Goal: Communication & Community: Answer question/provide support

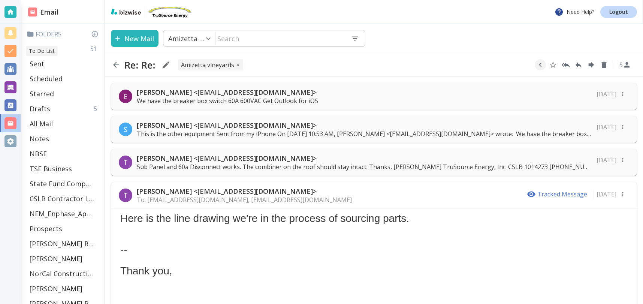
click at [54, 49] on div "To Do List" at bounding box center [42, 51] width 32 height 10
click at [36, 45] on p "Inbox" at bounding box center [39, 48] width 18 height 9
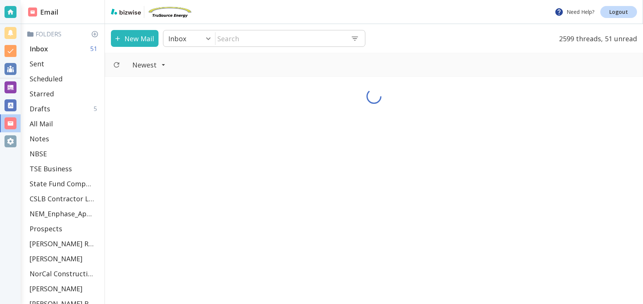
scroll to position [0, 0]
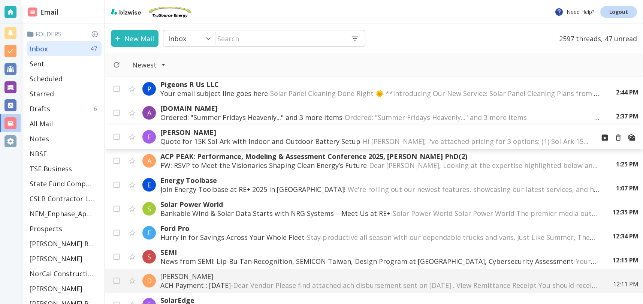
click at [270, 139] on p "Quote for 15K Sol-Ark with Indoor and Outdoor Battery Setup - Hi [PERSON_NAME],…" at bounding box center [374, 141] width 429 height 9
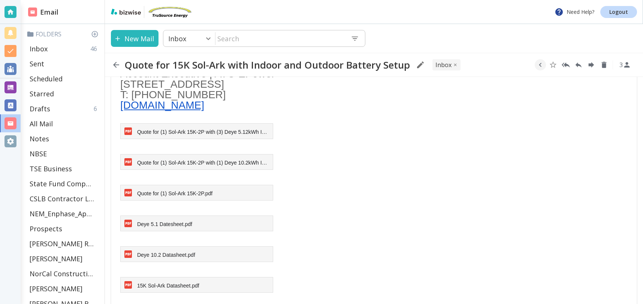
scroll to position [292, 0]
click at [205, 190] on span "Quote for (1) Sol-Ark 15K-2P.pdf" at bounding box center [174, 192] width 75 height 6
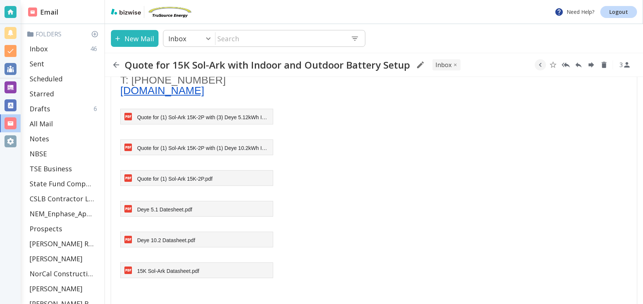
scroll to position [315, 0]
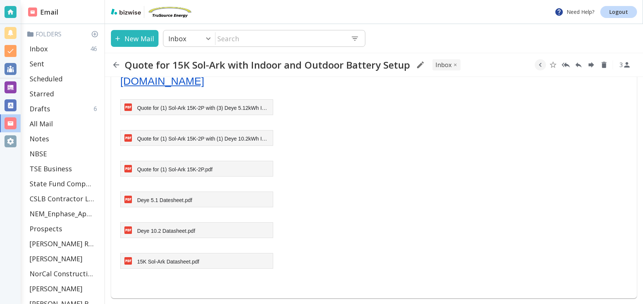
click at [200, 108] on span "Quote for (1) Sol-Ark 15K-2P with (3) Deye 5.12kWh IP20 Batteries.pdf" at bounding box center [219, 108] width 165 height 6
click at [249, 140] on span "Quote for (1) Sol-Ark 15K-2P with (1) Deye 10.2kWh IP65 Battery.pdf" at bounding box center [217, 139] width 160 height 6
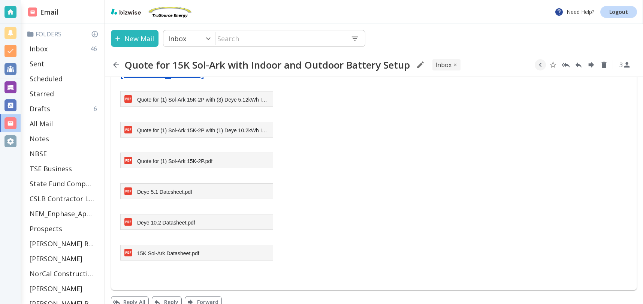
scroll to position [324, 0]
click at [173, 251] on span "15K Sol-Ark Datasheet.pdf" at bounding box center [168, 252] width 62 height 6
click at [38, 47] on p "Inbox" at bounding box center [39, 48] width 18 height 9
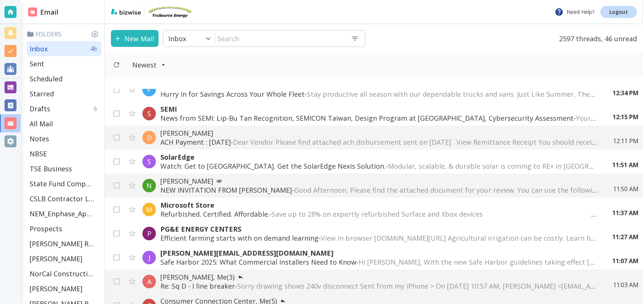
scroll to position [158, 0]
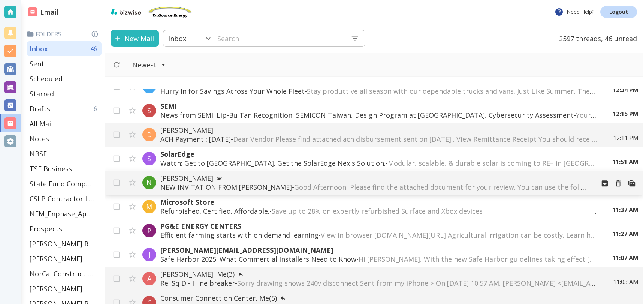
click at [344, 186] on span "Good Afternoon, Please find the attached document for your review. You can use …" at bounding box center [634, 187] width 680 height 9
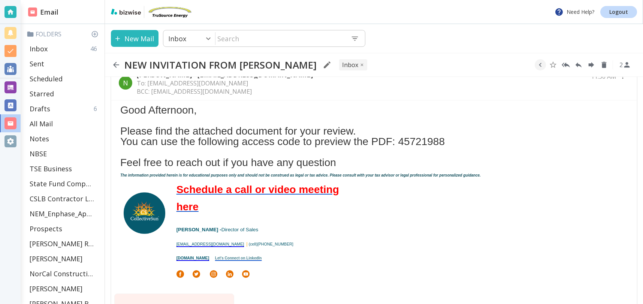
scroll to position [19, 0]
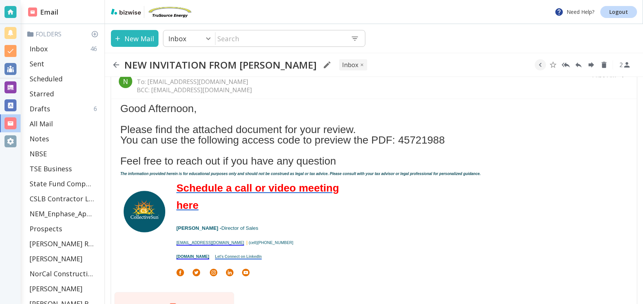
drag, startPoint x: 402, startPoint y: 140, endPoint x: 441, endPoint y: 142, distance: 38.3
click at [458, 140] on div "Good Afternoon, Please find the attached document for your review. You can use …" at bounding box center [374, 134] width 508 height 63
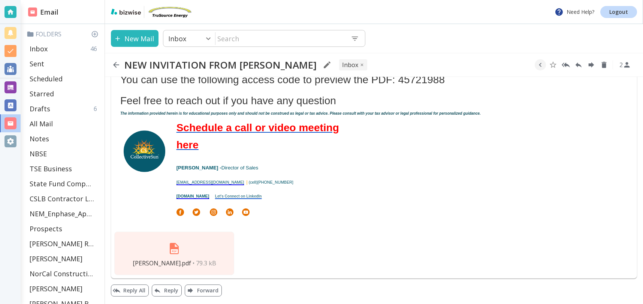
click at [181, 259] on span "[PERSON_NAME].pdf" at bounding box center [162, 263] width 58 height 8
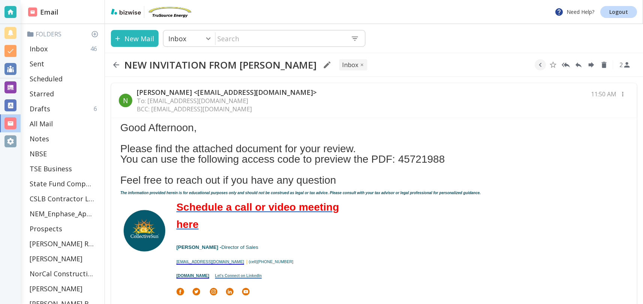
drag, startPoint x: 402, startPoint y: 160, endPoint x: 460, endPoint y: 159, distance: 58.9
click at [461, 159] on div "Good Afternoon, Please find the attached document for your review. You can use …" at bounding box center [374, 154] width 508 height 63
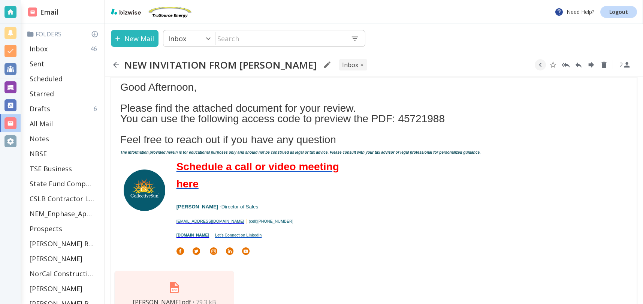
scroll to position [79, 0]
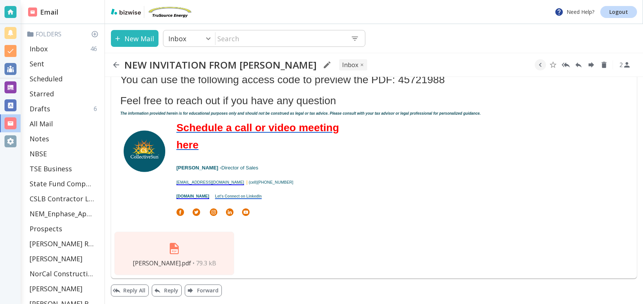
click at [176, 247] on img at bounding box center [174, 249] width 18 height 18
click at [39, 49] on p "Inbox" at bounding box center [39, 48] width 18 height 9
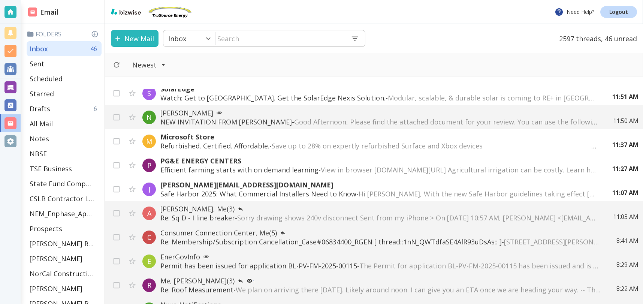
scroll to position [227, 0]
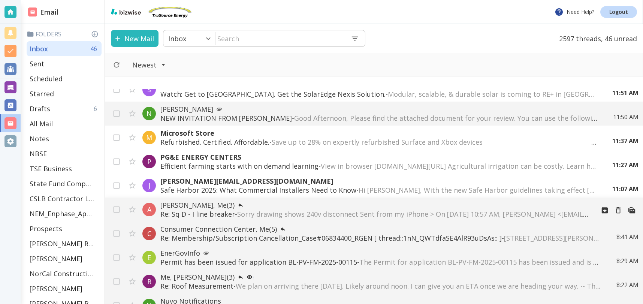
click at [366, 212] on span "Sorry drawing shows 240v disconnect Sent from my iPhone > On [DATE] 10:57 AM, […" at bounding box center [481, 214] width 488 height 9
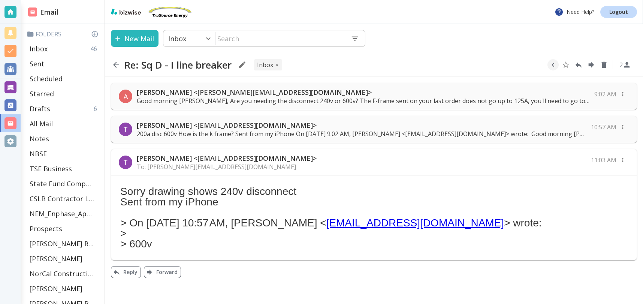
click at [371, 100] on p "Good morning [PERSON_NAME], Are you needing the disconnect 240v or 600v? The F-…" at bounding box center [363, 101] width 453 height 8
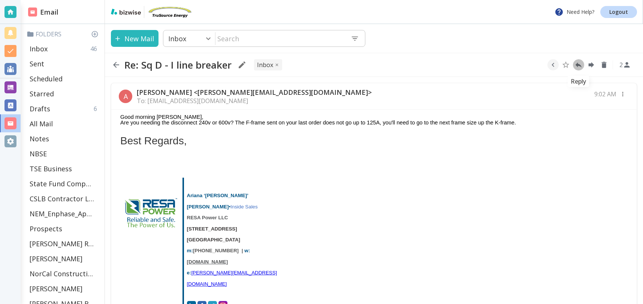
click at [580, 64] on icon "Reply" at bounding box center [579, 65] width 8 height 8
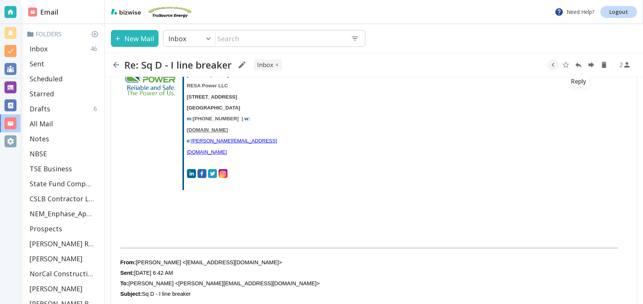
type textarea "<div class="bizwise_content"></div><div class="gmail_signature"><br>--<br><p>Th…"
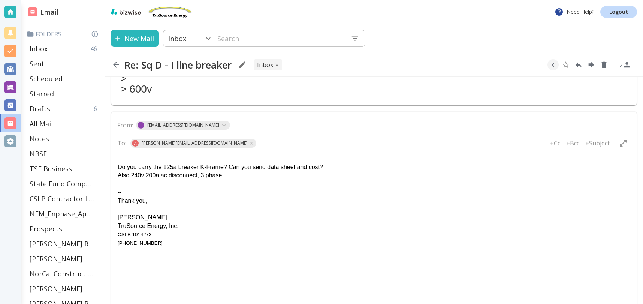
scroll to position [591, 0]
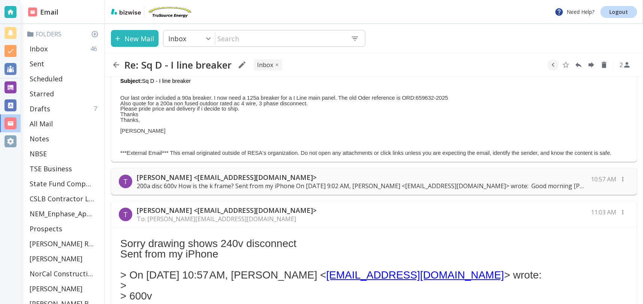
scroll to position [434, 0]
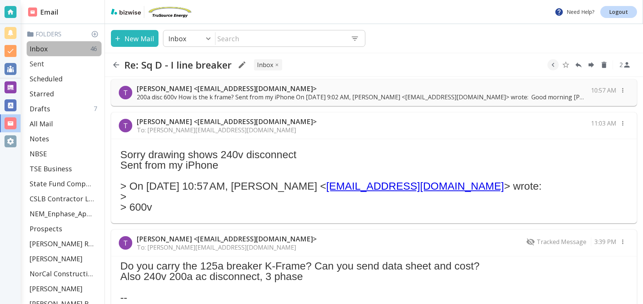
drag, startPoint x: 40, startPoint y: 51, endPoint x: 78, endPoint y: 64, distance: 39.5
click at [40, 51] on p "Inbox" at bounding box center [39, 48] width 18 height 9
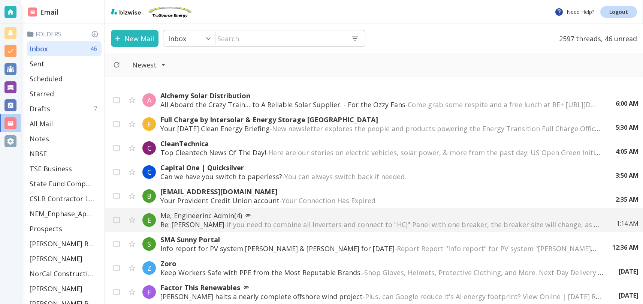
scroll to position [458, 0]
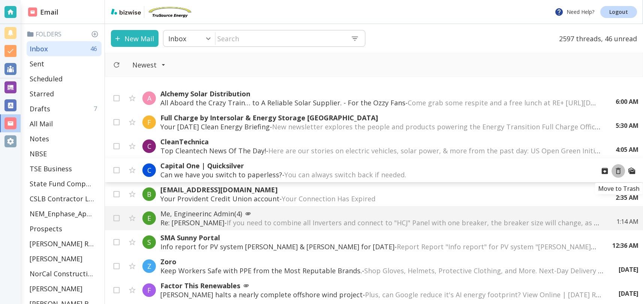
click at [619, 170] on icon "Move to Trash" at bounding box center [618, 171] width 8 height 8
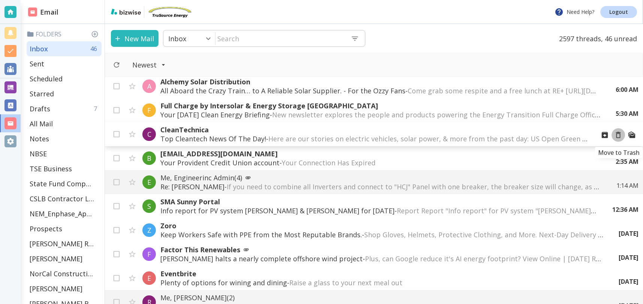
click at [616, 134] on icon "Move to Trash" at bounding box center [618, 135] width 8 height 8
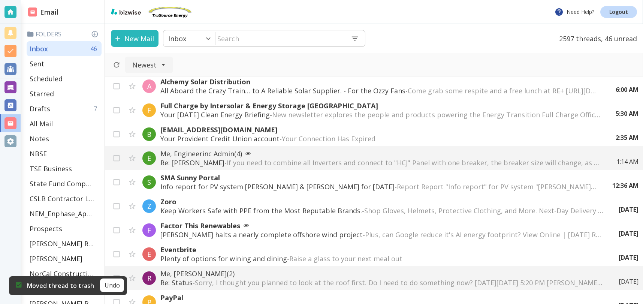
scroll to position [460, 0]
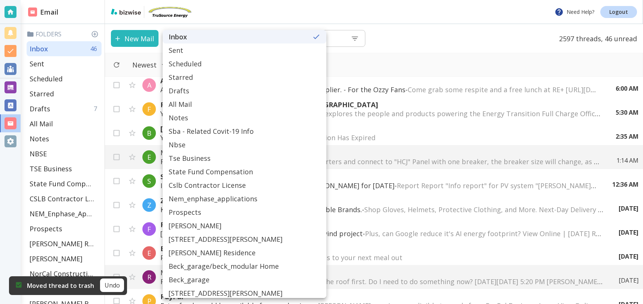
click at [206, 0] on body "Moved thread to trash Undo Need Help? Logout Email Folders Inbox 46 Sent Schedu…" at bounding box center [321, 0] width 643 height 0
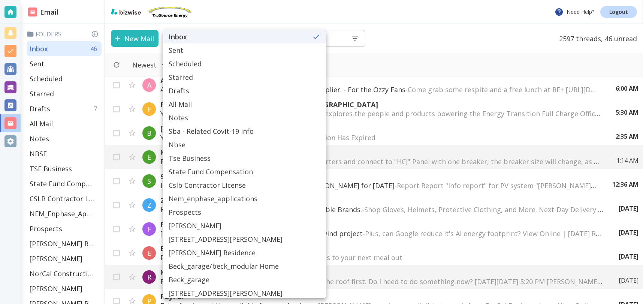
click at [437, 42] on div at bounding box center [321, 152] width 643 height 304
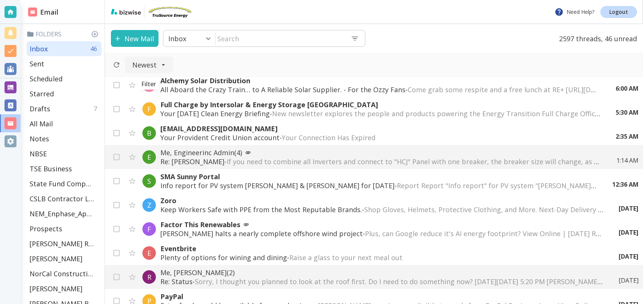
click at [165, 67] on icon "Filter" at bounding box center [163, 64] width 7 height 7
click at [139, 108] on span "Unread" at bounding box center [148, 107] width 32 height 9
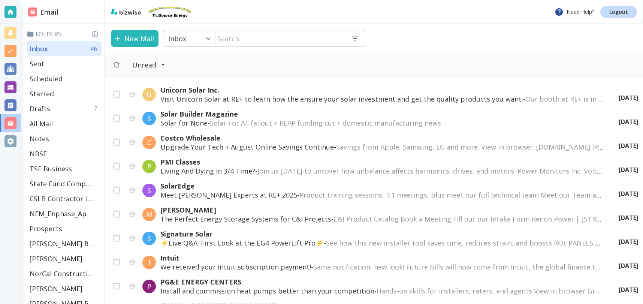
scroll to position [877, 0]
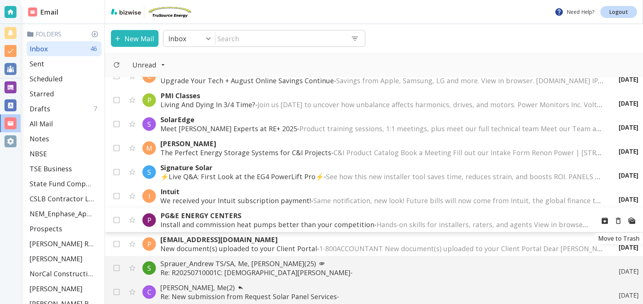
click at [615, 219] on icon "Move to Trash" at bounding box center [618, 221] width 8 height 8
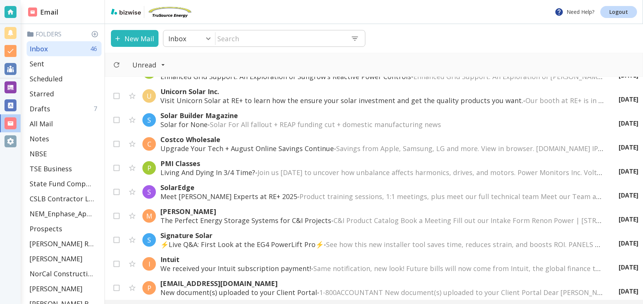
scroll to position [810, 0]
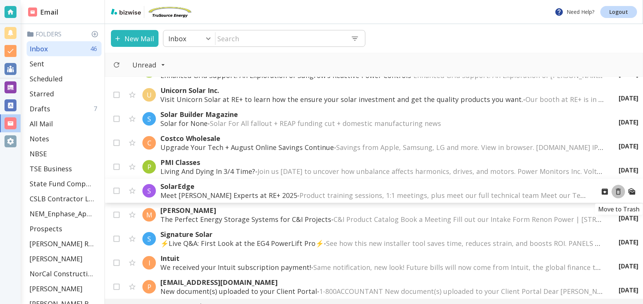
click at [620, 192] on icon "Move to Trash" at bounding box center [618, 192] width 5 height 6
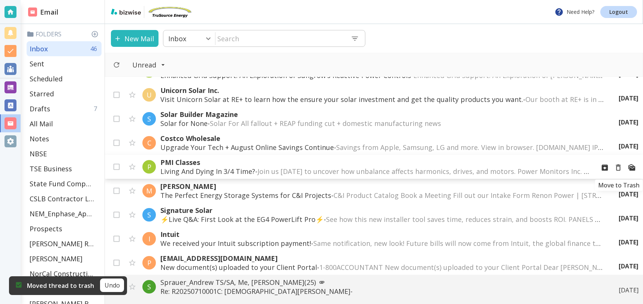
click at [617, 169] on icon "Move to Trash" at bounding box center [618, 167] width 8 height 8
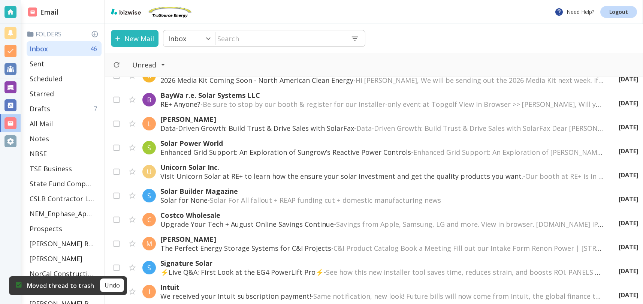
scroll to position [732, 0]
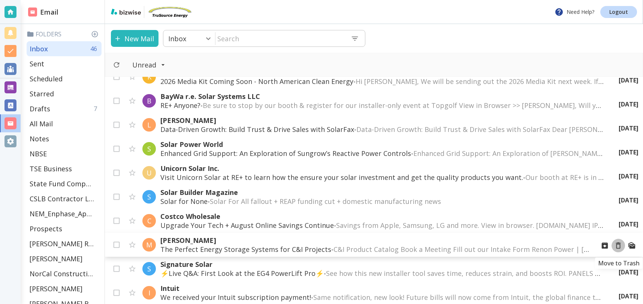
click at [619, 244] on icon "Move to Trash" at bounding box center [618, 246] width 5 height 6
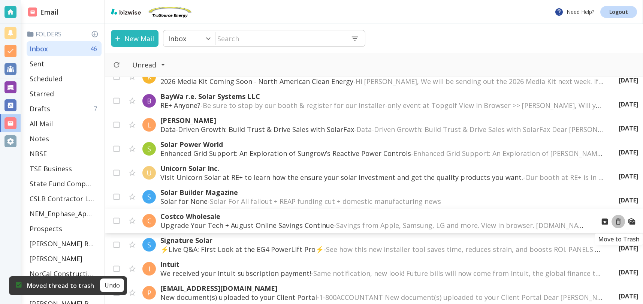
click at [620, 221] on icon "Move to Trash" at bounding box center [618, 221] width 8 height 8
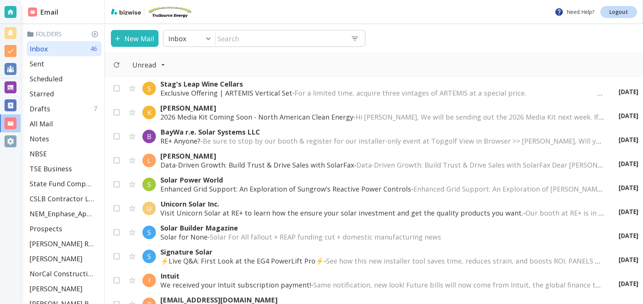
scroll to position [691, 0]
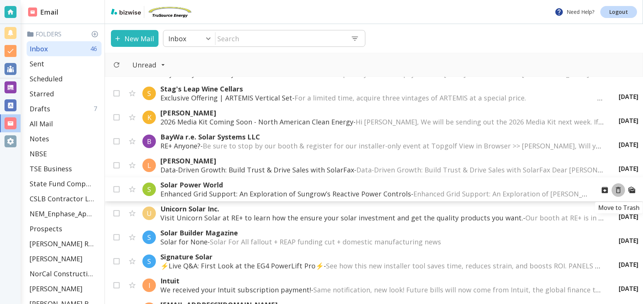
click at [620, 190] on icon "Move to Trash" at bounding box center [618, 190] width 5 height 6
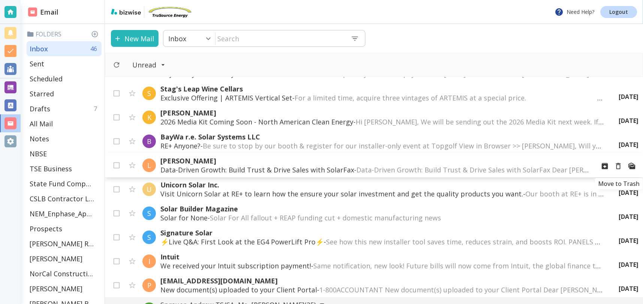
click at [620, 167] on icon "Move to Trash" at bounding box center [618, 166] width 5 height 6
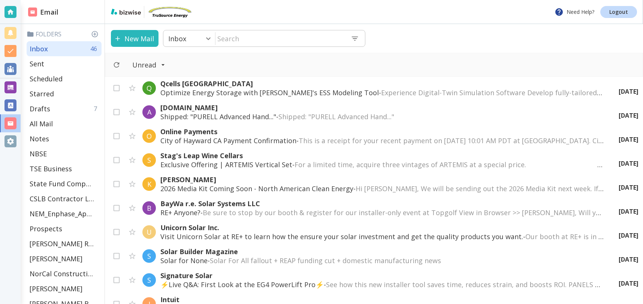
scroll to position [624, 0]
click at [620, 210] on icon "Move to Trash" at bounding box center [618, 210] width 5 height 6
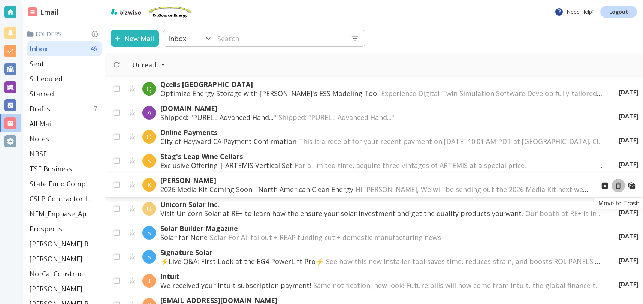
click at [620, 186] on icon "Move to Trash" at bounding box center [618, 186] width 5 height 6
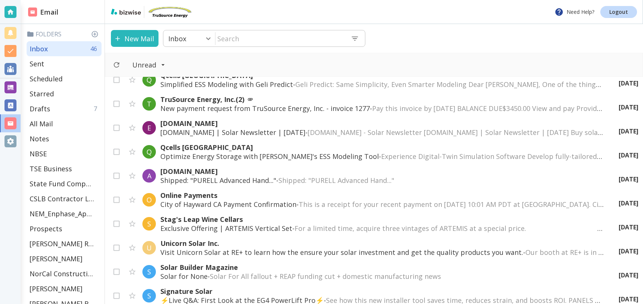
scroll to position [560, 0]
click at [619, 177] on icon "Move to Trash" at bounding box center [618, 177] width 8 height 8
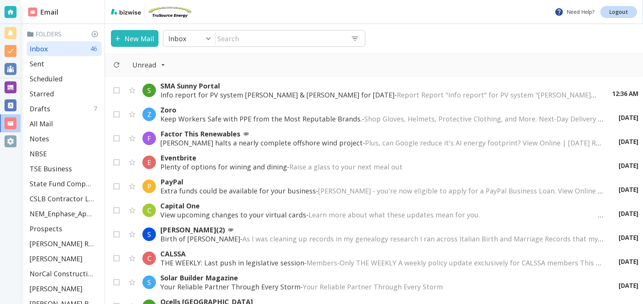
scroll to position [344, 0]
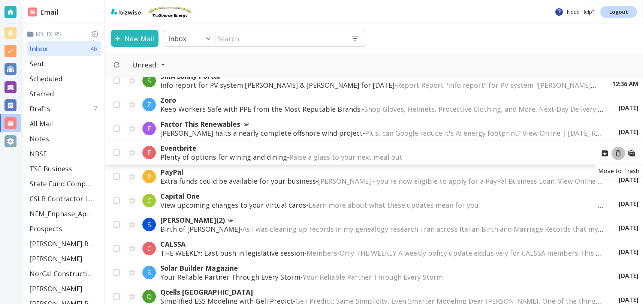
click at [619, 154] on icon "Move to Trash" at bounding box center [618, 153] width 8 height 8
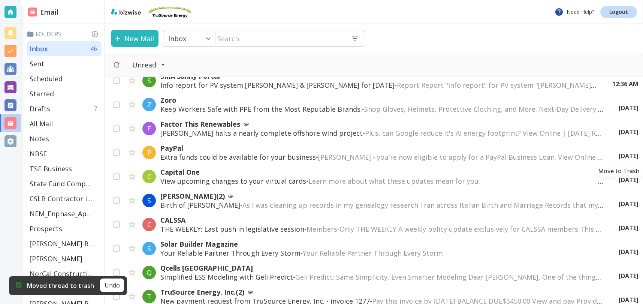
click at [0, 0] on icon "Move to Trash" at bounding box center [0, 0] width 0 height 0
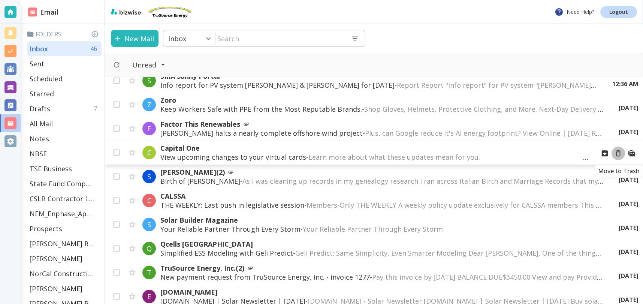
click at [619, 153] on icon "Move to Trash" at bounding box center [618, 153] width 8 height 8
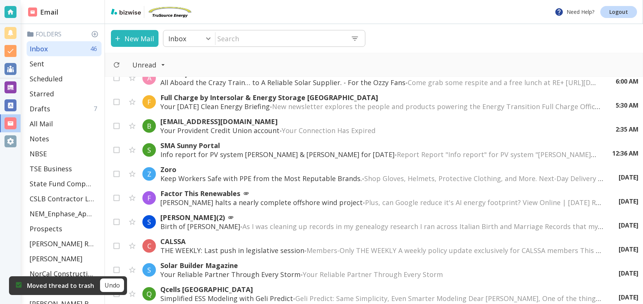
scroll to position [267, 0]
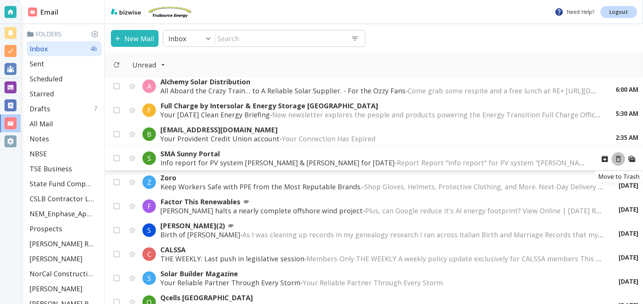
click at [619, 157] on icon "Move to Trash" at bounding box center [618, 159] width 8 height 8
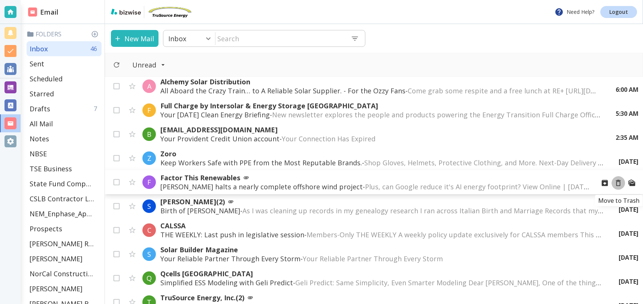
click at [619, 182] on icon "Move to Trash" at bounding box center [618, 183] width 8 height 8
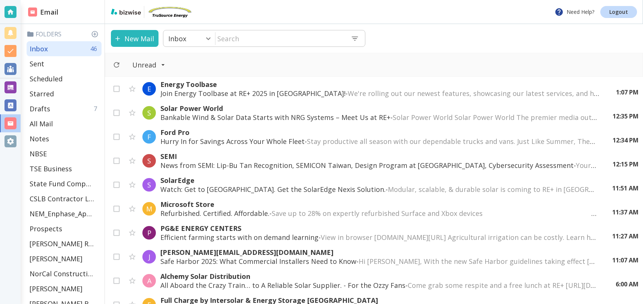
scroll to position [70, 0]
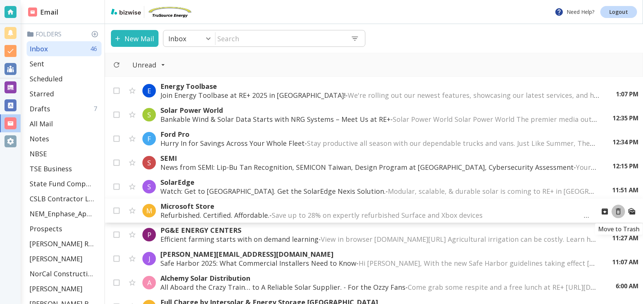
click at [618, 212] on icon "Move to Trash" at bounding box center [618, 211] width 8 height 8
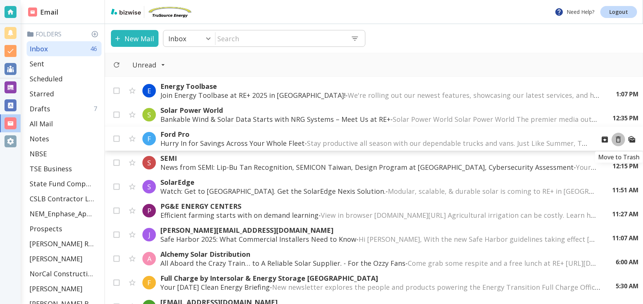
click at [616, 139] on icon "Move to Trash" at bounding box center [618, 139] width 8 height 8
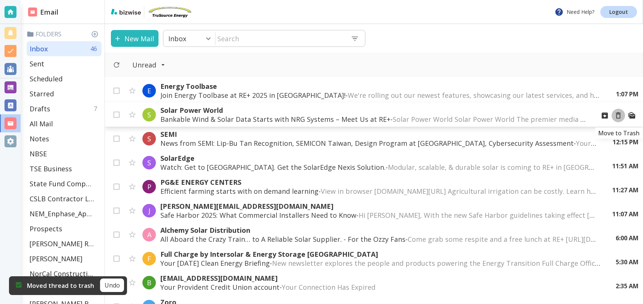
click at [619, 114] on icon "Move to Trash" at bounding box center [618, 115] width 8 height 8
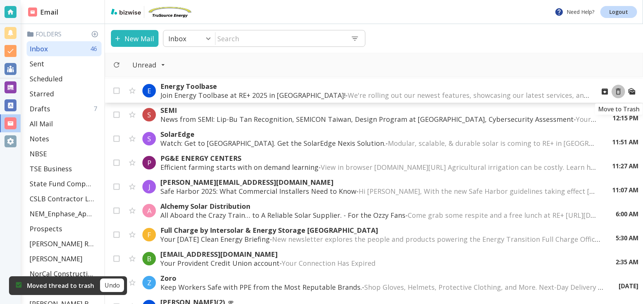
click at [619, 91] on icon "Move to Trash" at bounding box center [618, 91] width 8 height 8
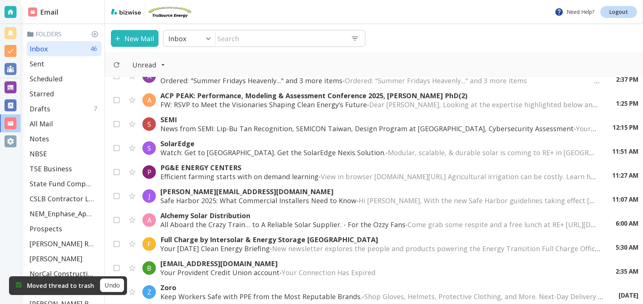
scroll to position [0, 0]
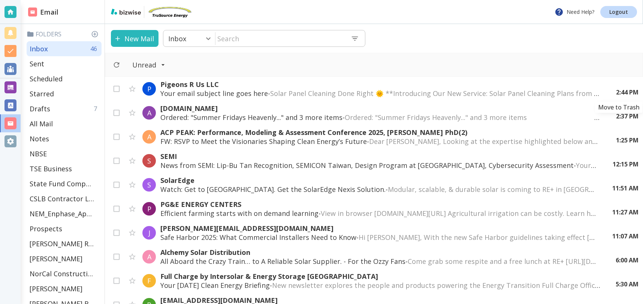
click at [0, 0] on icon "Move to Trash" at bounding box center [0, 0] width 0 height 0
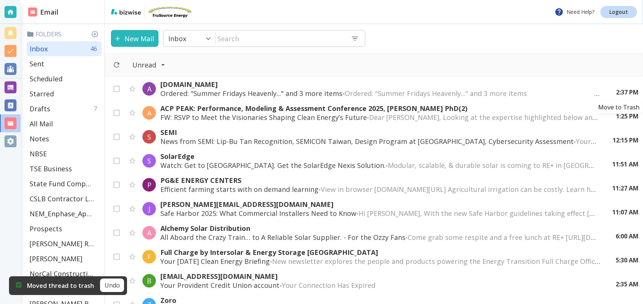
click at [0, 0] on icon "Move to Trash" at bounding box center [0, 0] width 0 height 0
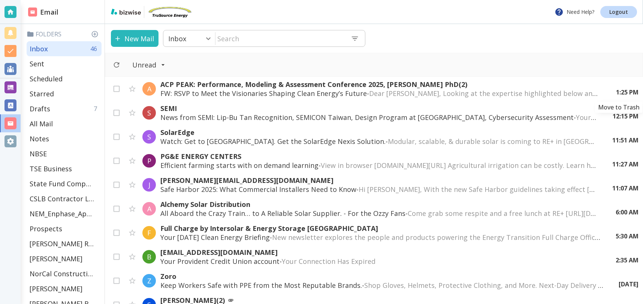
click at [0, 0] on icon "Move to Trash" at bounding box center [0, 0] width 0 height 0
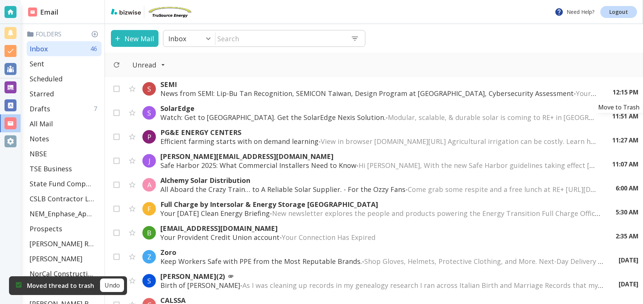
click at [0, 0] on icon "Move to Trash" at bounding box center [0, 0] width 0 height 0
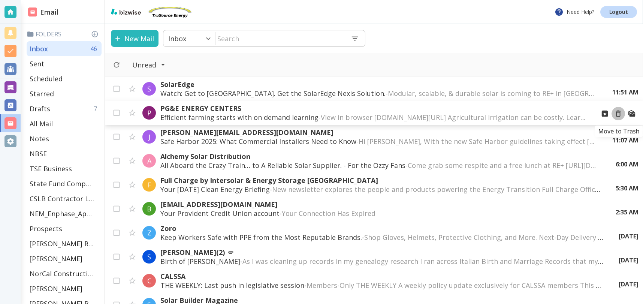
click at [620, 114] on icon "Move to Trash" at bounding box center [618, 113] width 8 height 8
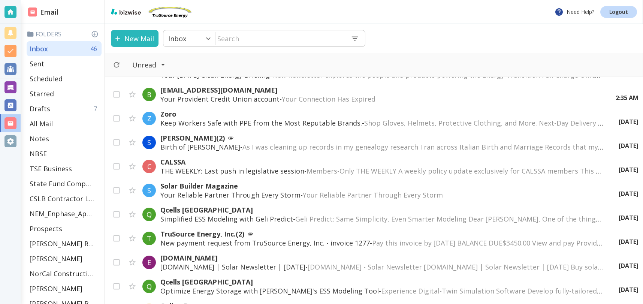
scroll to position [93, 0]
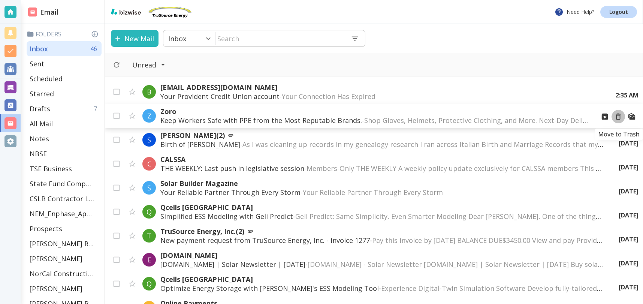
click at [618, 117] on icon "Move to Trash" at bounding box center [618, 116] width 8 height 8
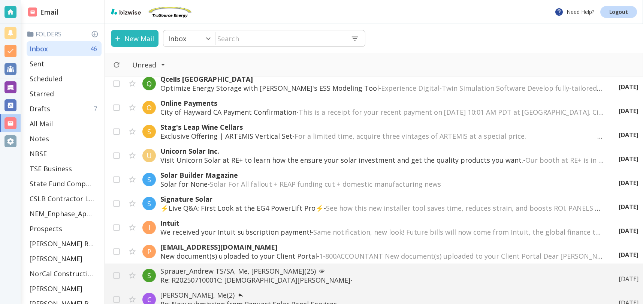
scroll to position [277, 0]
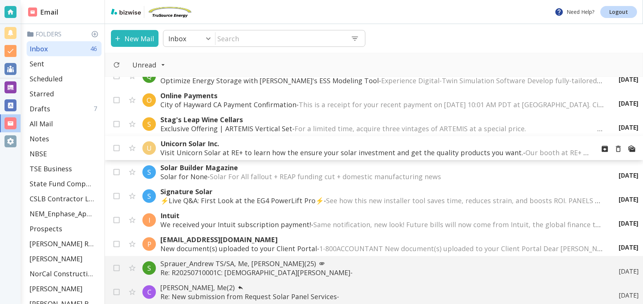
click at [459, 154] on p "Visit Unicorn Solar at RE+ to learn how the ensure your solar investment and ge…" at bounding box center [374, 152] width 429 height 9
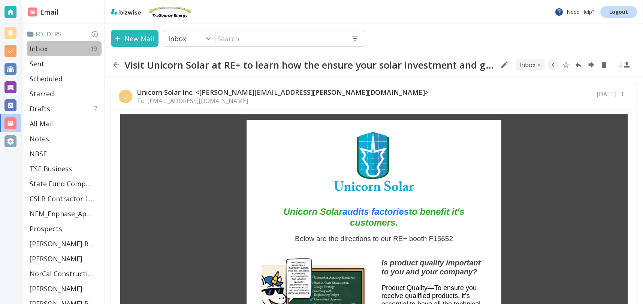
click at [46, 49] on p "Inbox" at bounding box center [39, 48] width 18 height 9
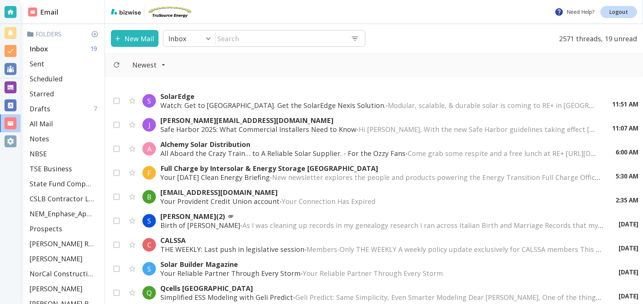
scroll to position [224, 0]
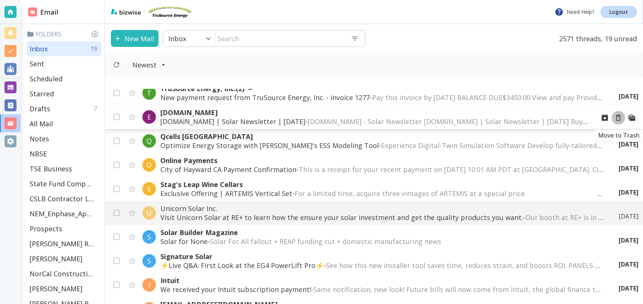
click at [620, 119] on icon "Move to Trash" at bounding box center [618, 118] width 8 height 8
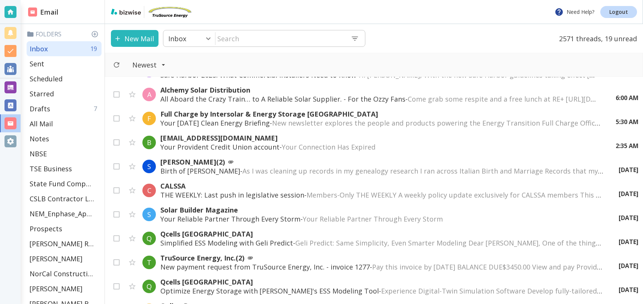
scroll to position [43, 0]
click at [381, 216] on span "Your Reliable Partner Through Every Storm ‌ ‌ ‌ ‌ ‌ ‌ ‌ ‌ ‌ ‌ ‌ ‌ ‌ ‌ ‌ ‌ ‌ ‌ ‌…" at bounding box center [448, 218] width 290 height 9
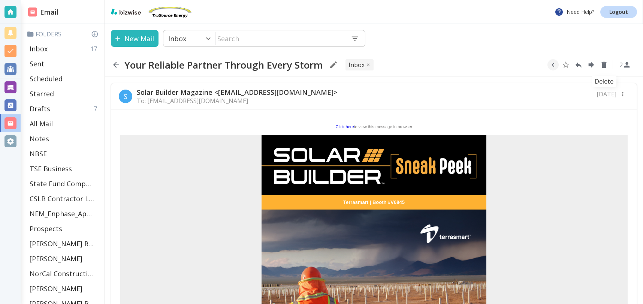
click at [603, 63] on icon "Delete" at bounding box center [604, 65] width 5 height 6
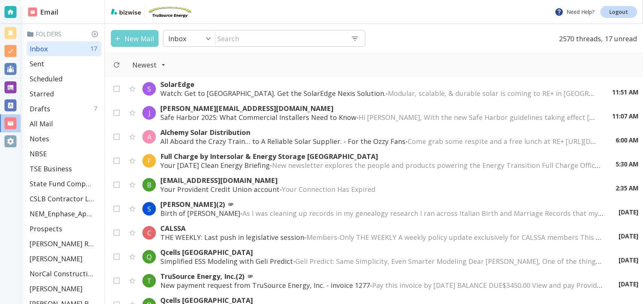
click at [127, 43] on button "New Mail" at bounding box center [135, 38] width 48 height 17
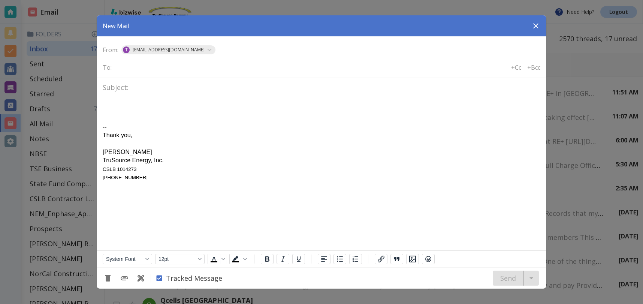
click at [157, 70] on input "text" at bounding box center [145, 67] width 60 height 10
type input "s"
type input "[EMAIL_ADDRESS][DOMAIN_NAME]"
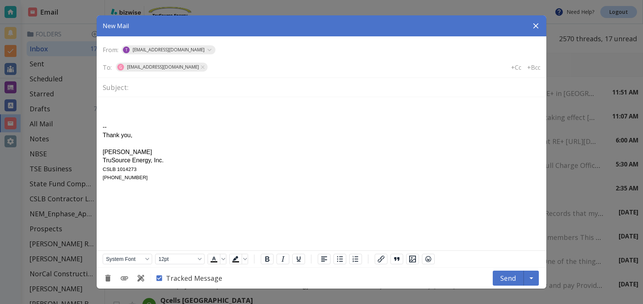
click at [156, 89] on input "text" at bounding box center [336, 87] width 409 height 13
type input "Solar Permit Issued_Folsom Ave Hayward"
click at [133, 104] on body "-- Thank you, [PERSON_NAME] TruSource Energy, Inc. CSLB 1014273 [PHONE_NUMBER]" at bounding box center [322, 142] width 438 height 79
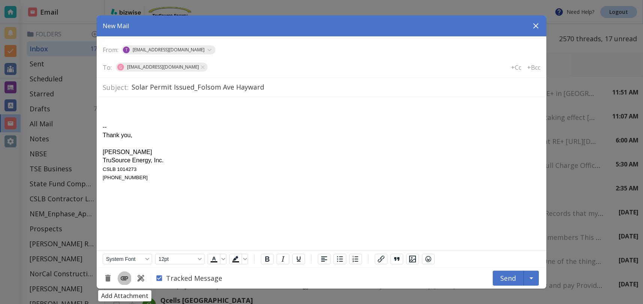
click at [121, 278] on icon "Add Attachment" at bounding box center [124, 278] width 7 height 4
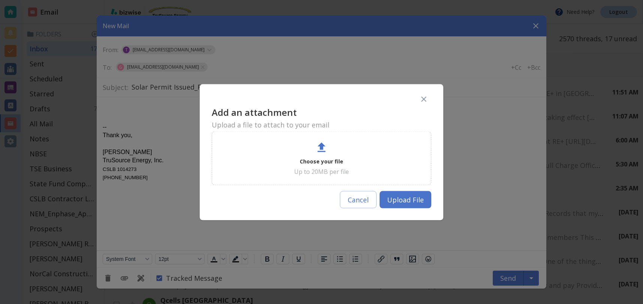
click at [330, 148] on div "Choose your file Up to 20MB per file" at bounding box center [321, 158] width 201 height 35
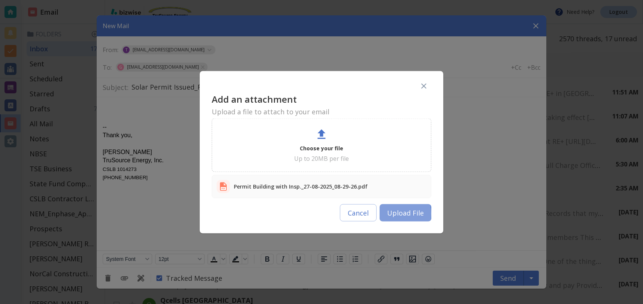
drag, startPoint x: 393, startPoint y: 213, endPoint x: 296, endPoint y: 116, distance: 137.1
click at [393, 213] on button "Upload File" at bounding box center [406, 212] width 52 height 17
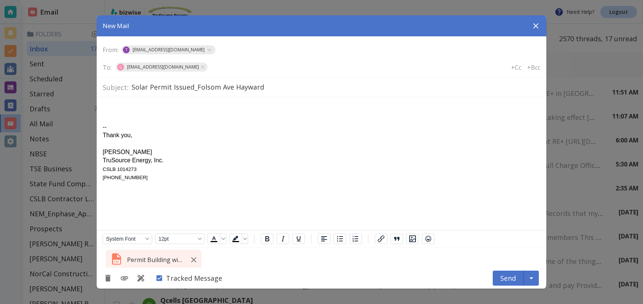
click at [118, 105] on body "-- Thank you, [PERSON_NAME] TruSource Energy, Inc. CSLB 1014273 [PHONE_NUMBER]" at bounding box center [322, 142] width 438 height 79
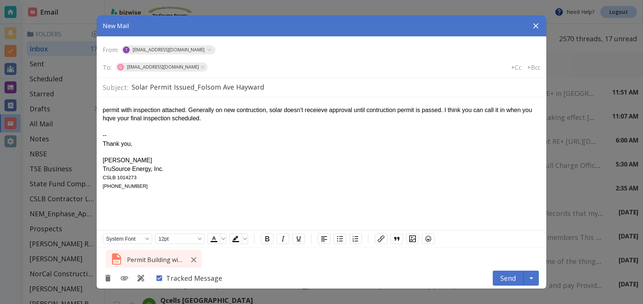
click at [121, 118] on div "permit with inspection attached. Generally on new contruction, solar doesn't re…" at bounding box center [322, 114] width 438 height 17
click at [248, 120] on div "permit with inspection attached. Generally on new contruction, solar doesn't re…" at bounding box center [322, 114] width 438 height 17
click at [103, 111] on div "permit with inspection attached. Generally on new contruction, solar doesn't re…" at bounding box center [322, 114] width 438 height 17
click at [391, 120] on div "Issued solar permit with inspection attached. Generally on new contruction, sol…" at bounding box center [322, 114] width 438 height 17
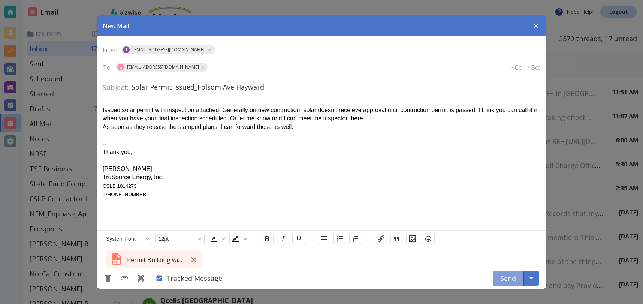
click at [511, 277] on button "Send" at bounding box center [508, 278] width 31 height 15
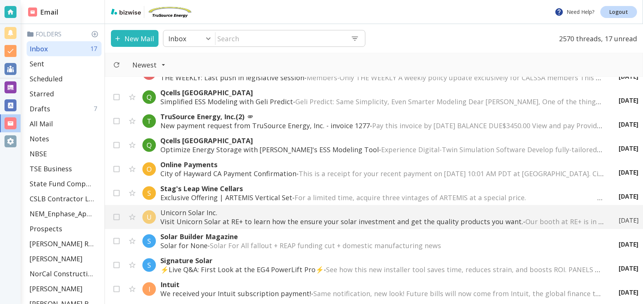
scroll to position [165, 0]
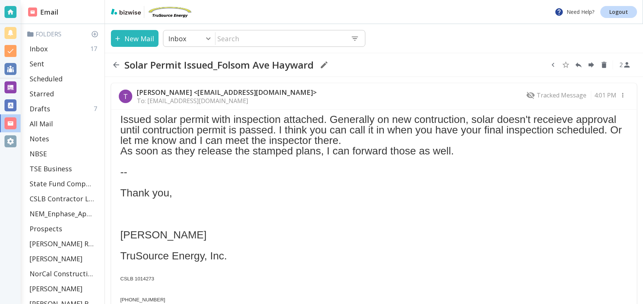
click at [556, 64] on icon "button" at bounding box center [553, 65] width 8 height 8
click at [538, 65] on icon "Move to Folder" at bounding box center [537, 65] width 7 height 6
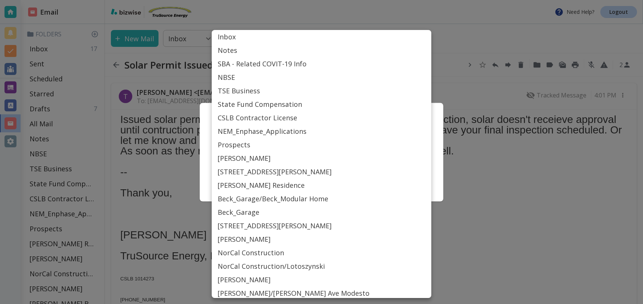
click at [321, 0] on body "Need Help? Logout Email Folders Inbox 17 Sent Scheduled Starred Drafts 7 All Ma…" at bounding box center [321, 0] width 643 height 0
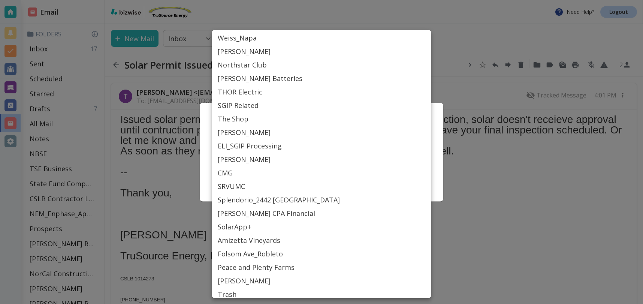
scroll to position [299, 0]
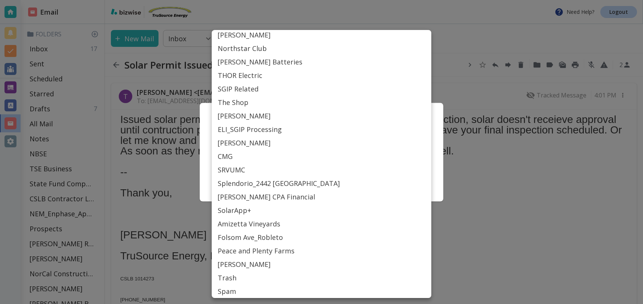
click at [259, 237] on li "Folsom Ave_Robleto" at bounding box center [322, 237] width 220 height 13
type input "Label_82"
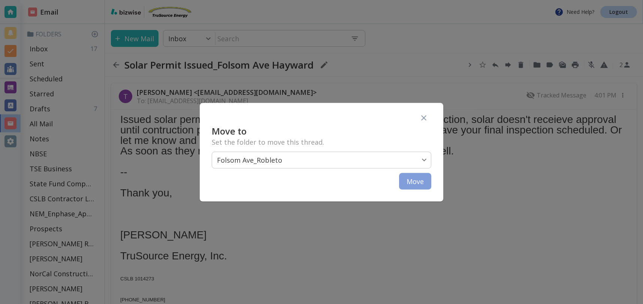
click at [414, 180] on button "Move" at bounding box center [415, 181] width 32 height 16
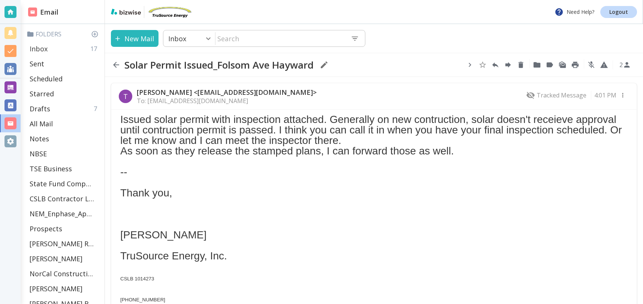
click at [51, 47] on div "Inbox 17" at bounding box center [64, 48] width 75 height 15
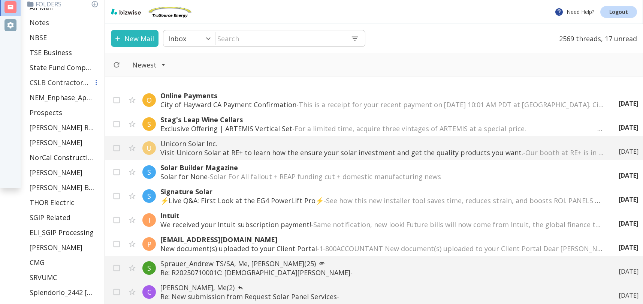
scroll to position [281, 0]
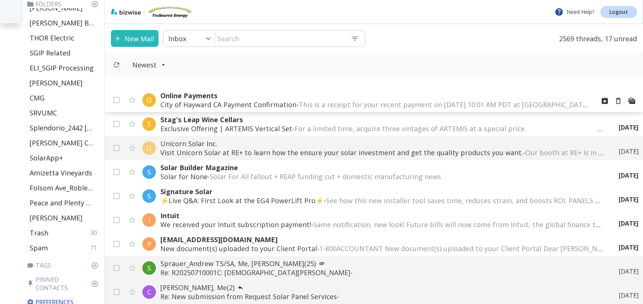
click at [191, 101] on p "City of Hayward CA Payment Confirmation - This is a receipt for your recent pay…" at bounding box center [374, 104] width 429 height 9
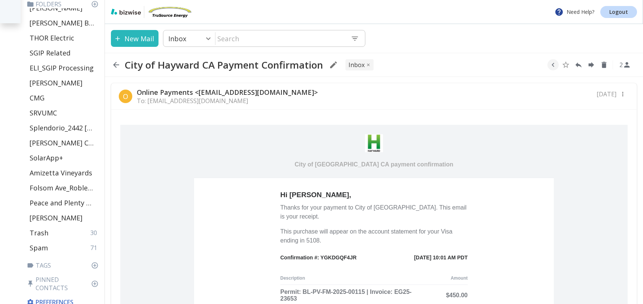
click at [559, 65] on h6 "2" at bounding box center [591, 65] width 93 height 18
click at [550, 65] on icon "button" at bounding box center [553, 65] width 8 height 8
click at [522, 66] on icon "Move to Folder" at bounding box center [524, 65] width 7 height 6
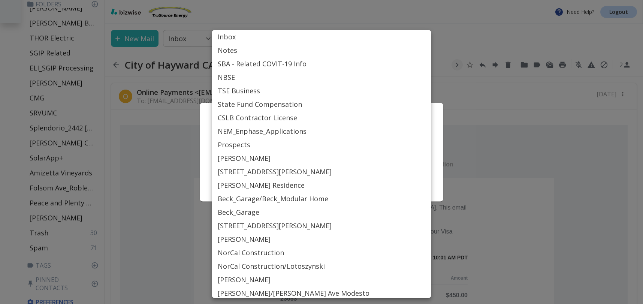
click at [245, 0] on body "Need Help? Logout Email Folders Inbox 19 Sent Scheduled Starred Drafts 7 All Ma…" at bounding box center [321, 0] width 643 height 0
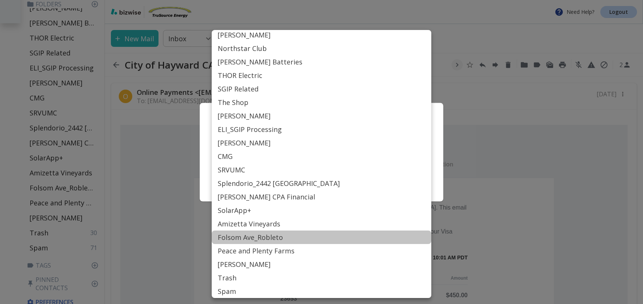
click at [245, 238] on li "Folsom Ave_Robleto" at bounding box center [322, 237] width 220 height 13
type input "Label_82"
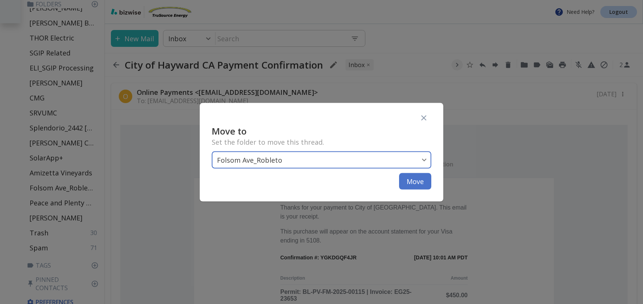
click at [422, 178] on button "Move" at bounding box center [415, 181] width 32 height 16
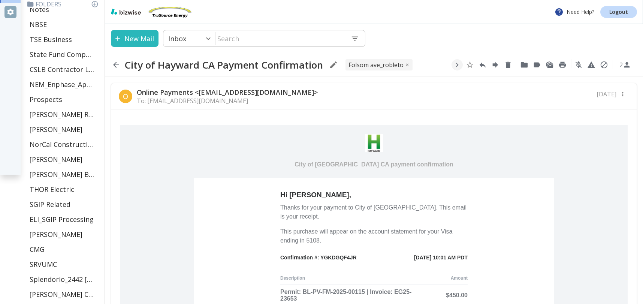
scroll to position [0, 0]
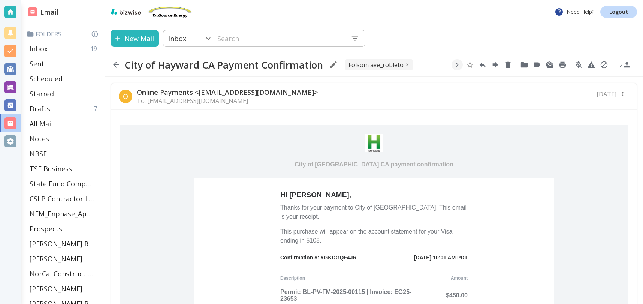
click at [46, 51] on p "Inbox" at bounding box center [39, 48] width 18 height 9
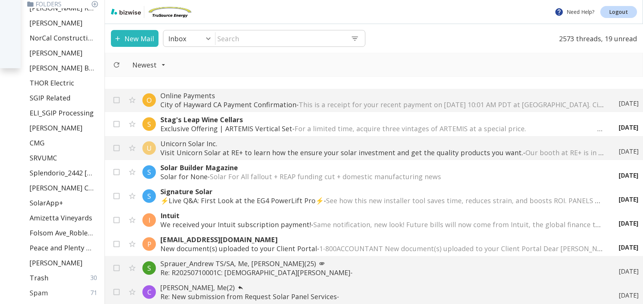
scroll to position [281, 0]
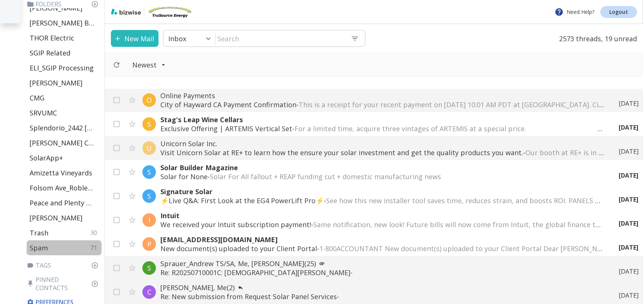
click at [56, 249] on div "Spam 71" at bounding box center [64, 247] width 75 height 15
type input "46"
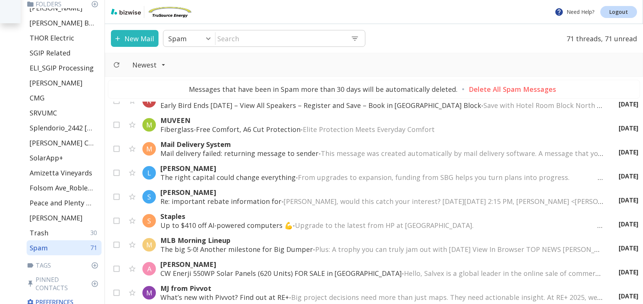
scroll to position [1501, 0]
click at [619, 148] on icon "Move to Trash" at bounding box center [618, 149] width 8 height 8
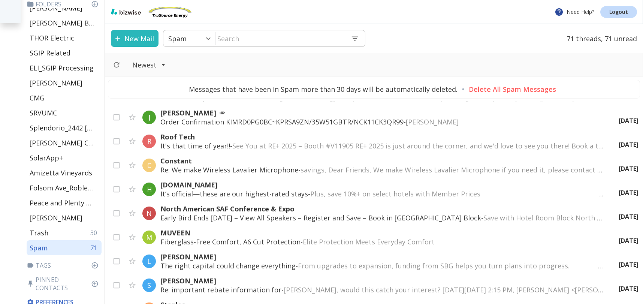
scroll to position [1383, 0]
